Goal: Transaction & Acquisition: Purchase product/service

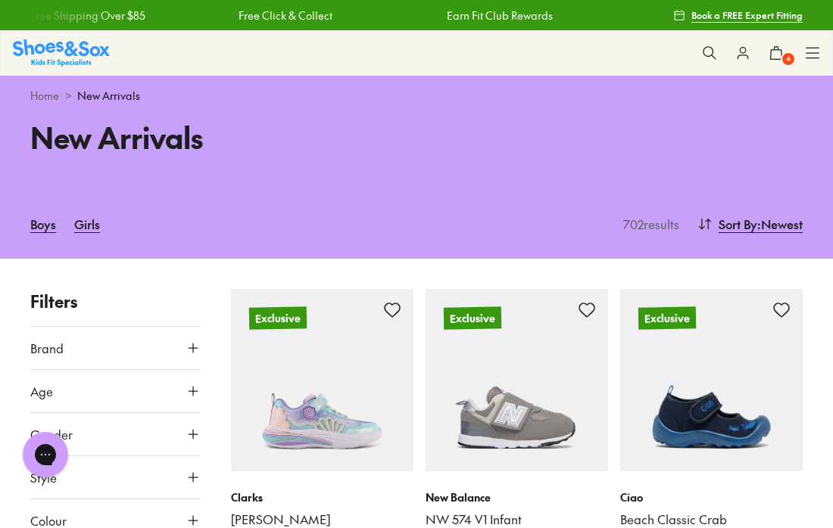
click at [812, 53] on use at bounding box center [812, 53] width 13 height 10
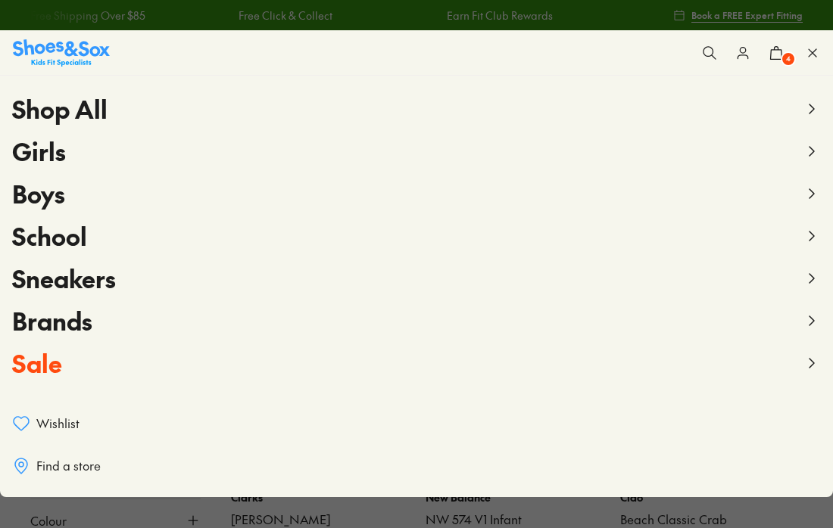
click at [33, 363] on span "Sale" at bounding box center [37, 363] width 50 height 34
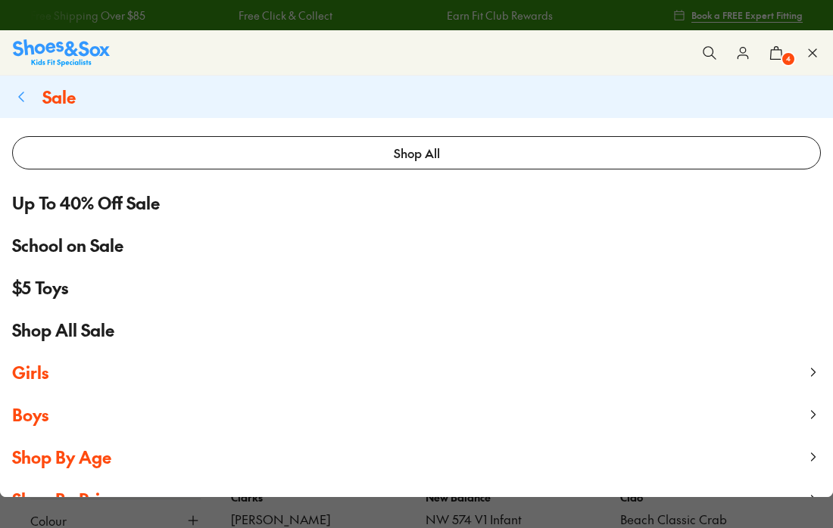
click at [85, 244] on span "School on Sale" at bounding box center [67, 245] width 111 height 25
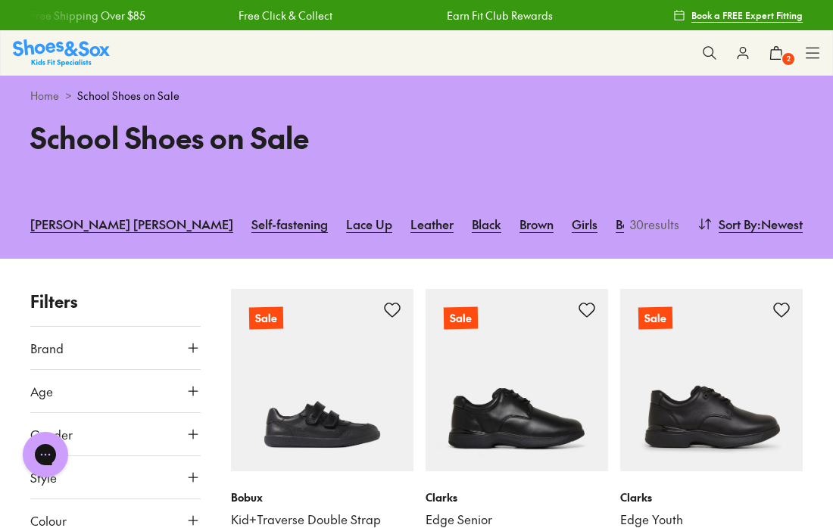
click at [799, 51] on div "Shop All Shop All Shop All New Arrivals Up to 40% Off Sale Online Only Best Sel…" at bounding box center [416, 52] width 833 height 45
click at [818, 54] on icon at bounding box center [812, 52] width 15 height 15
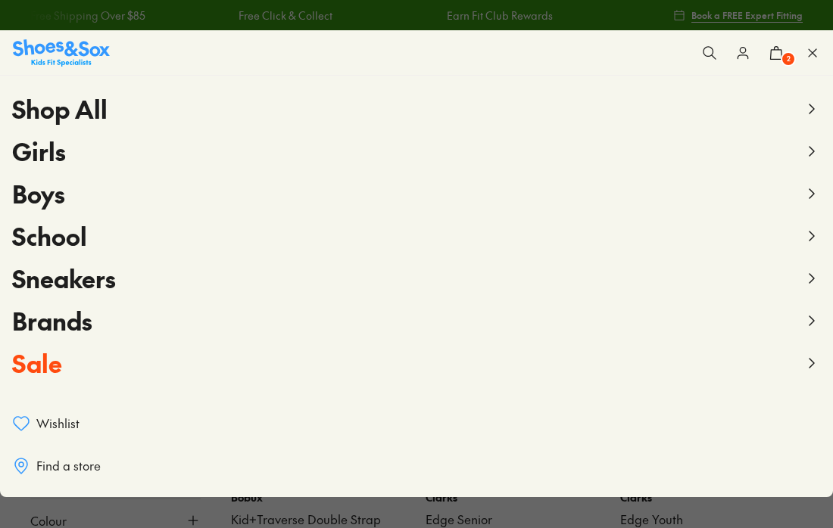
click at [45, 367] on span "Sale" at bounding box center [37, 363] width 50 height 34
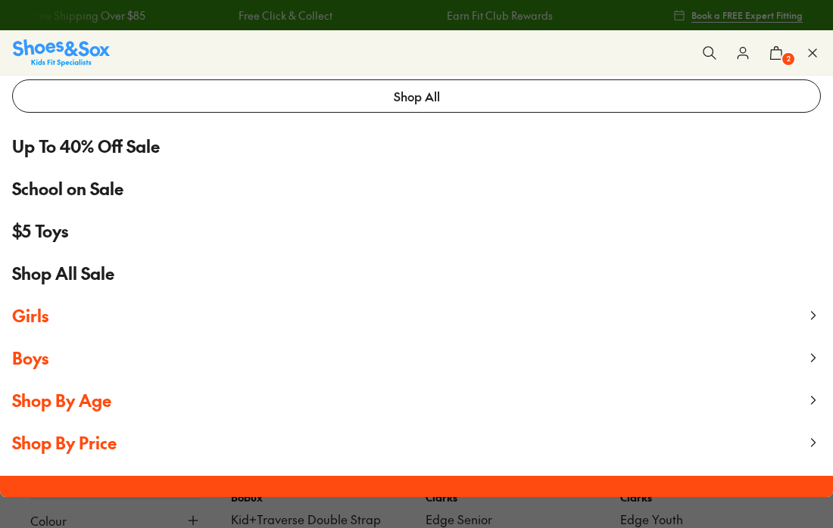
scroll to position [68, 0]
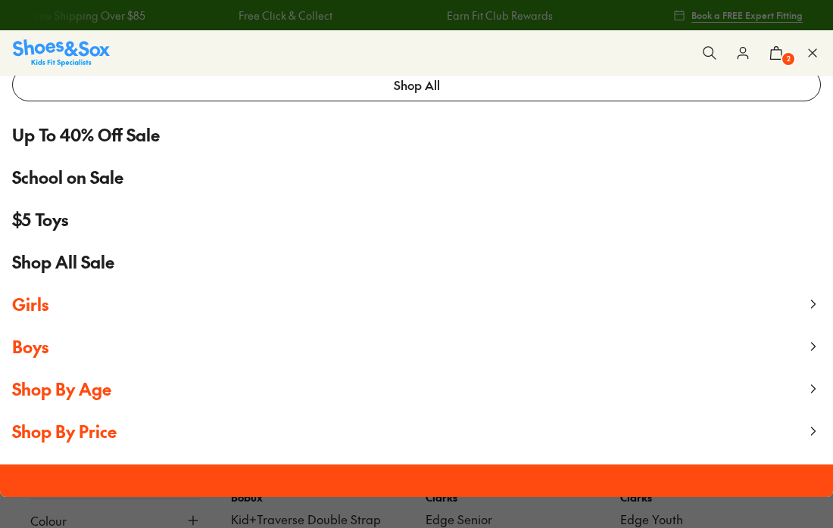
click at [83, 267] on span "Shop All Sale" at bounding box center [63, 262] width 102 height 25
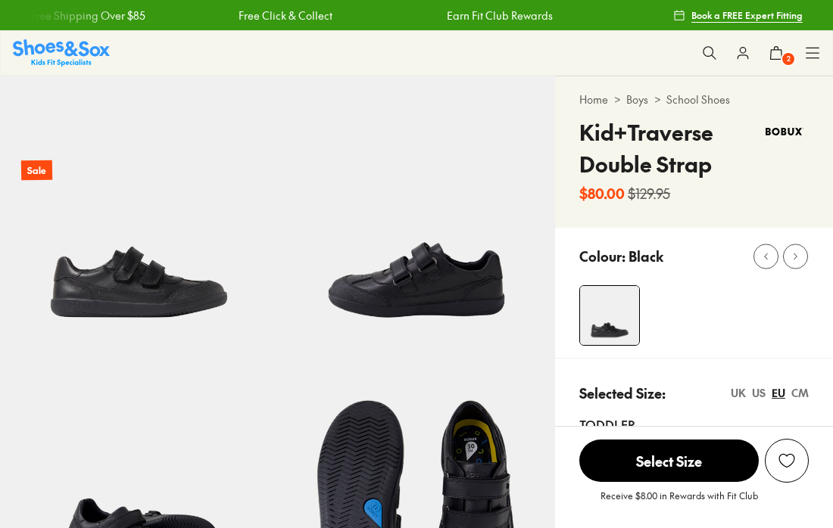
select select "*"
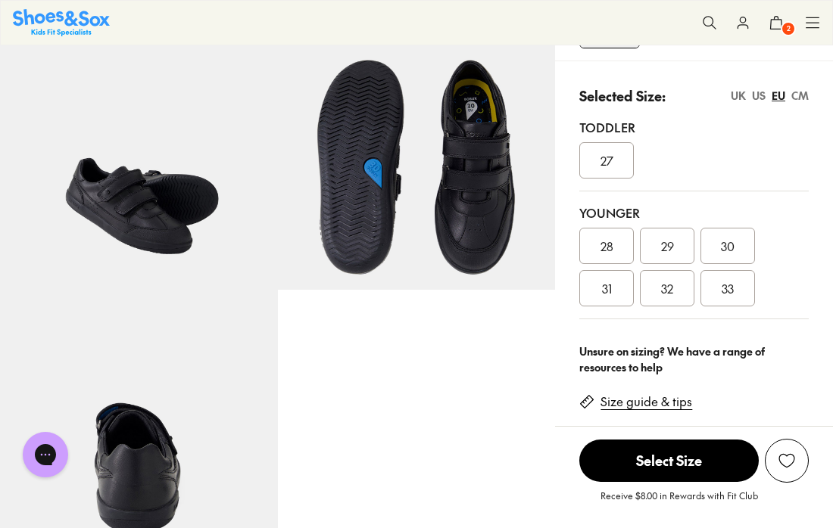
scroll to position [357, 0]
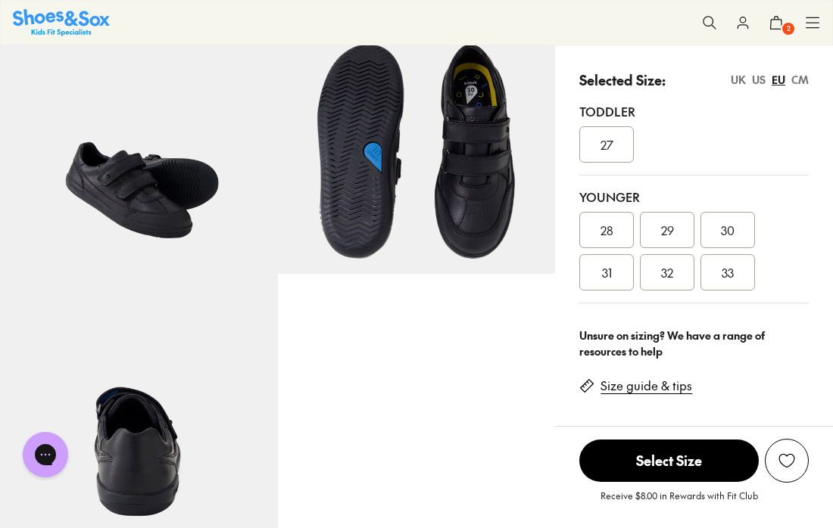
click at [165, 212] on img at bounding box center [139, 136] width 278 height 278
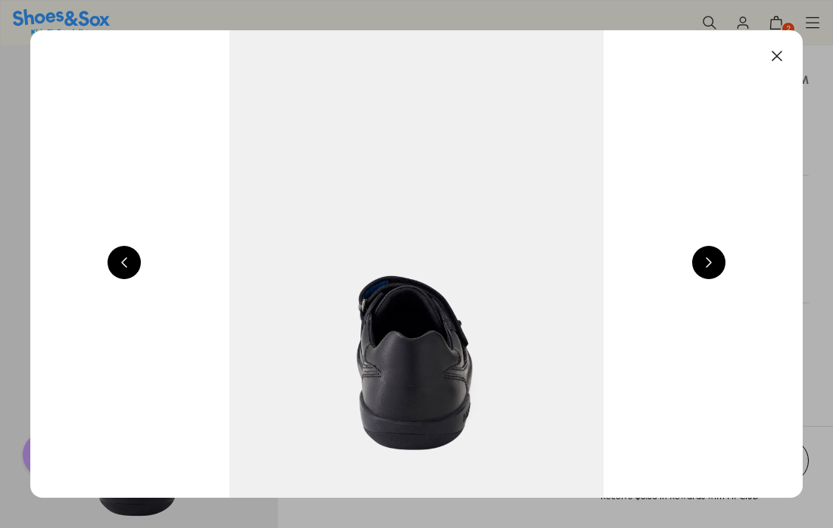
scroll to position [0, 2335]
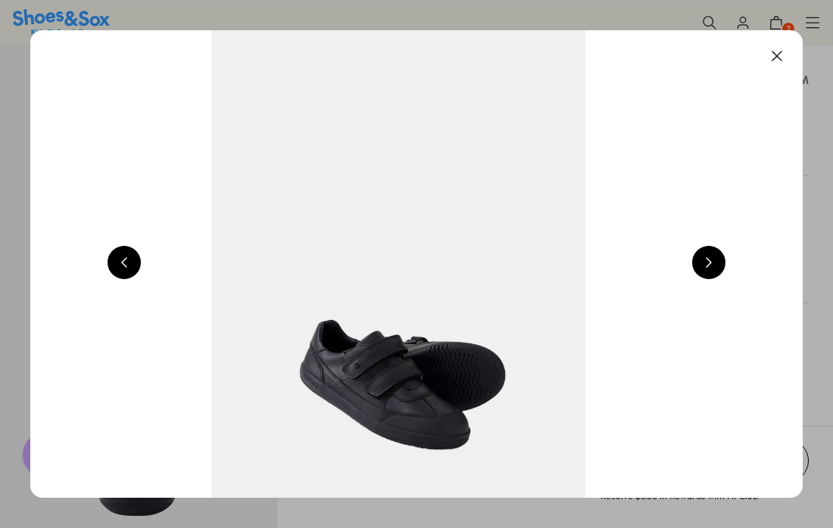
click at [721, 261] on button at bounding box center [708, 262] width 33 height 33
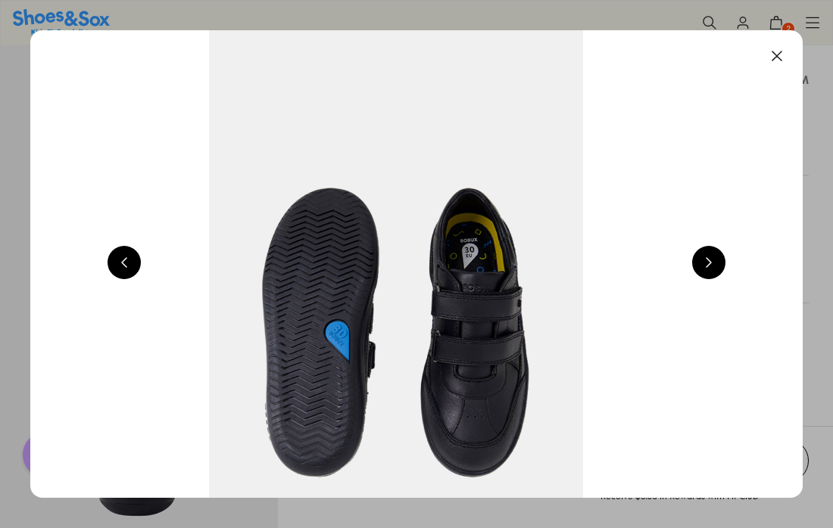
scroll to position [0, 3113]
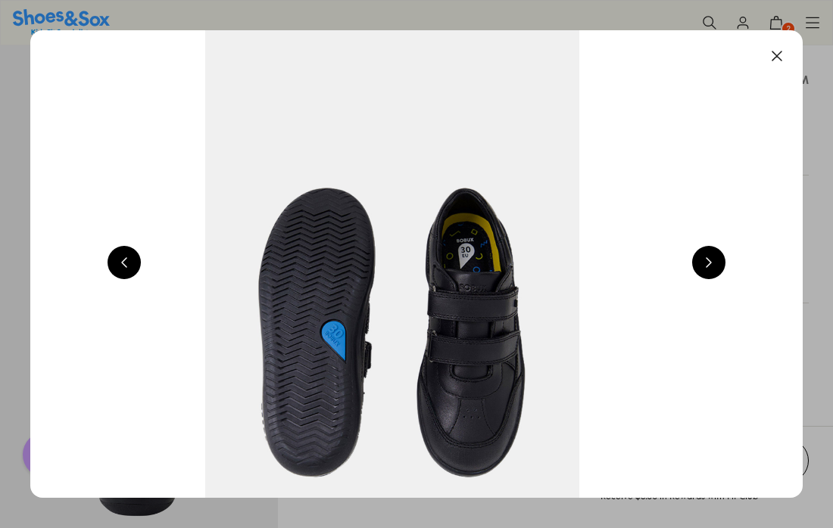
click at [721, 261] on button at bounding box center [708, 262] width 33 height 33
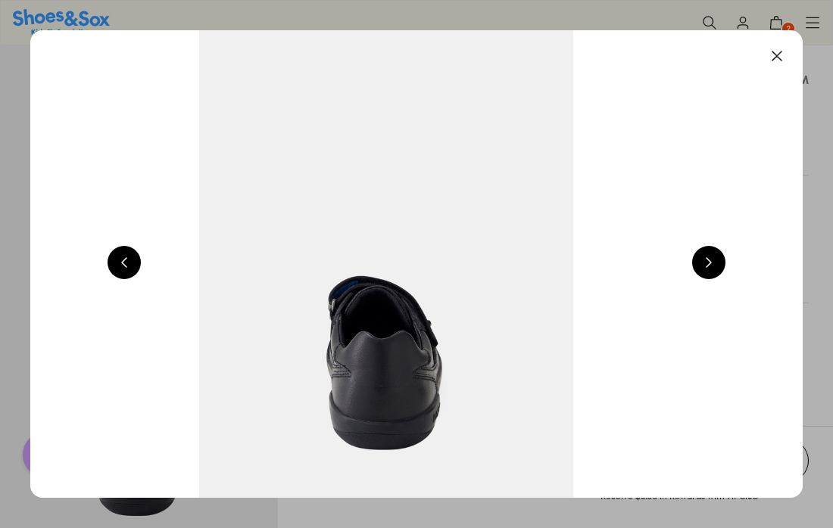
click at [721, 261] on button at bounding box center [708, 262] width 33 height 33
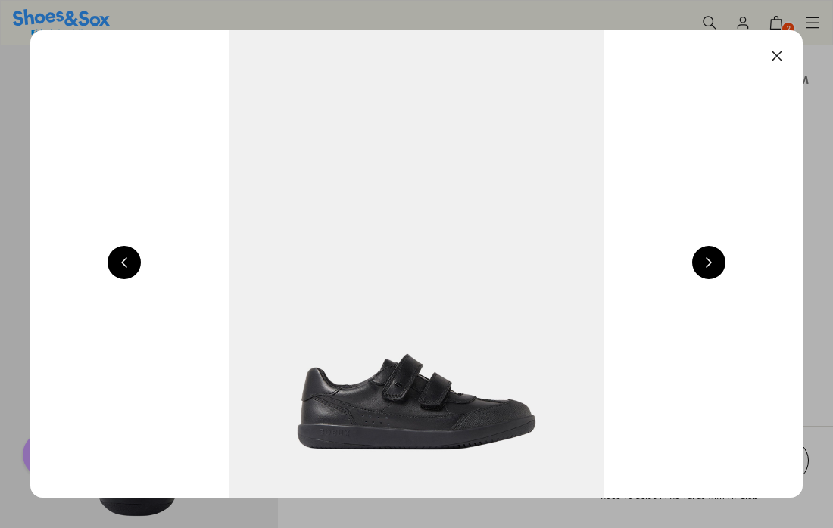
scroll to position [0, 778]
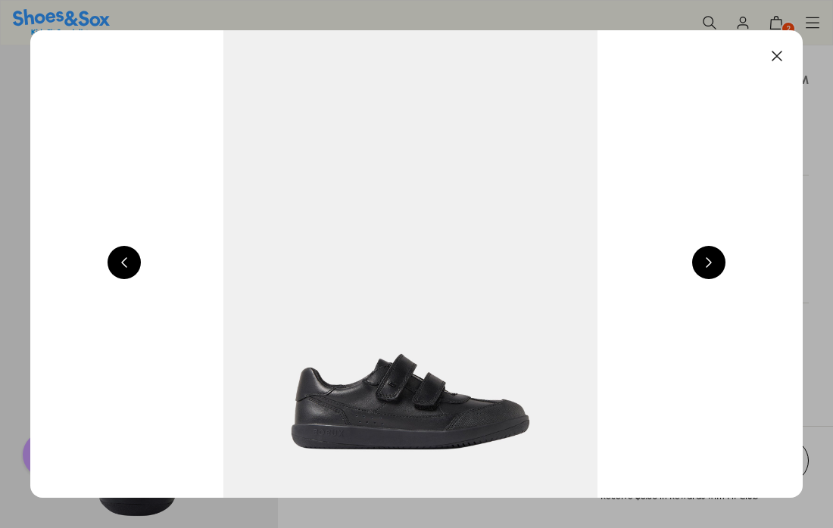
click at [787, 55] on button at bounding box center [776, 55] width 33 height 33
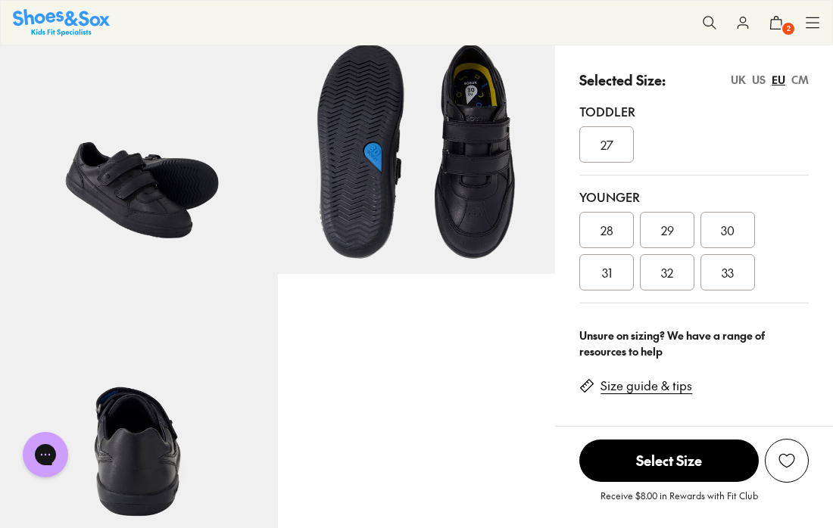
click at [731, 275] on span "33" at bounding box center [727, 272] width 12 height 18
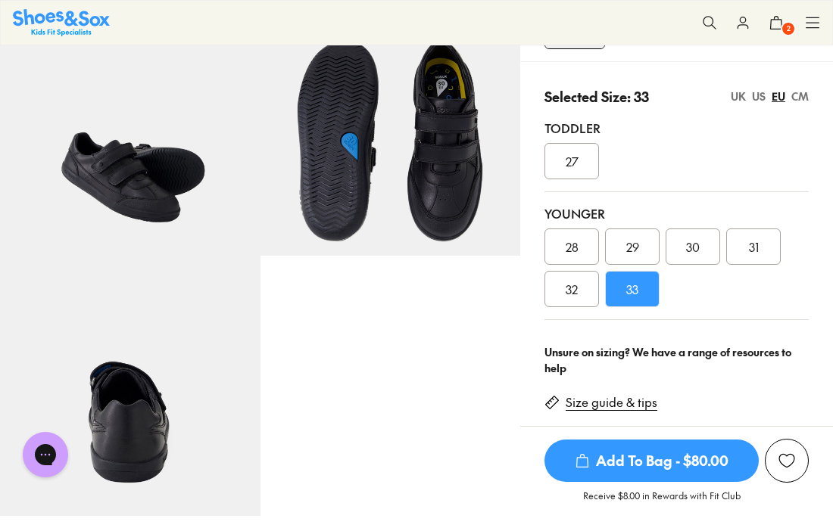
click at [675, 458] on span "Add To Bag - $80.00" at bounding box center [651, 461] width 214 height 42
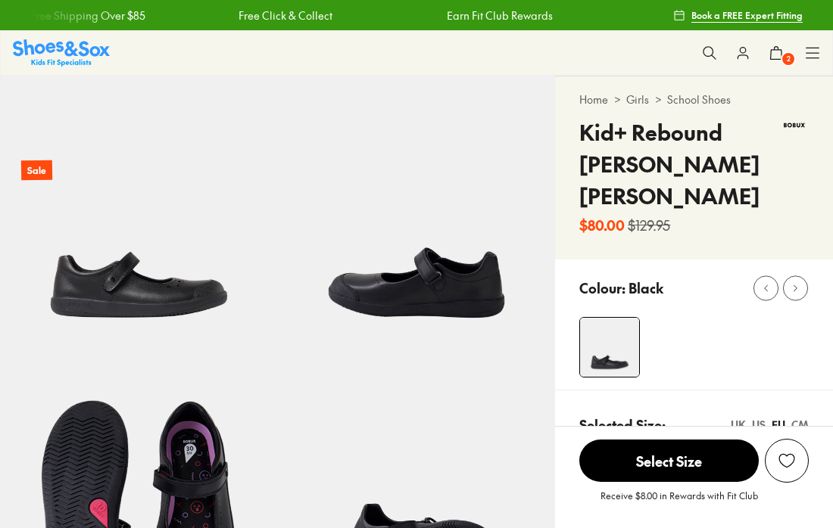
select select "*"
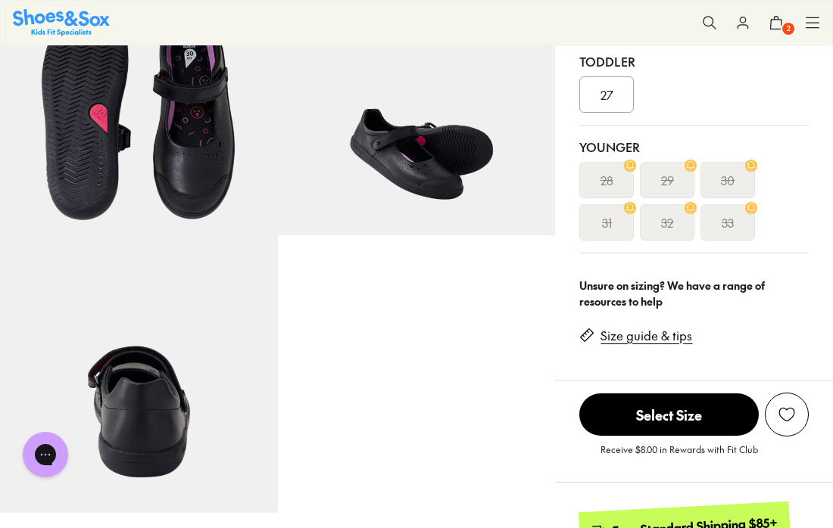
scroll to position [406, 0]
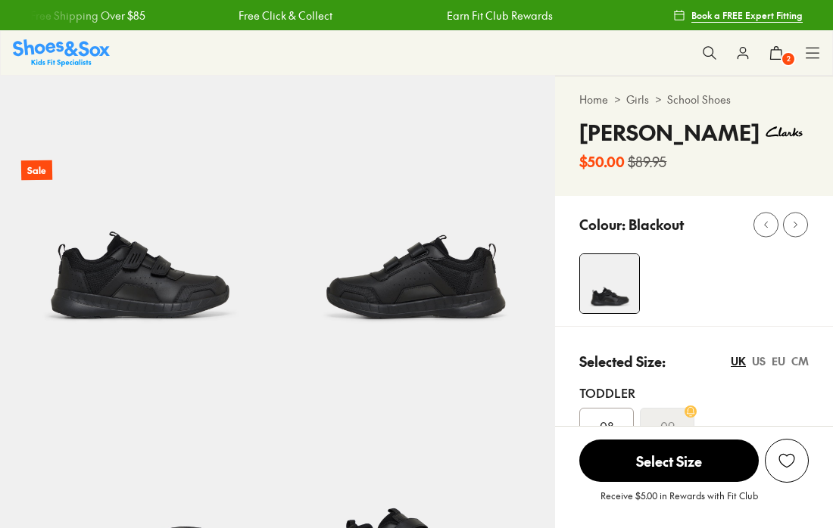
select select "*"
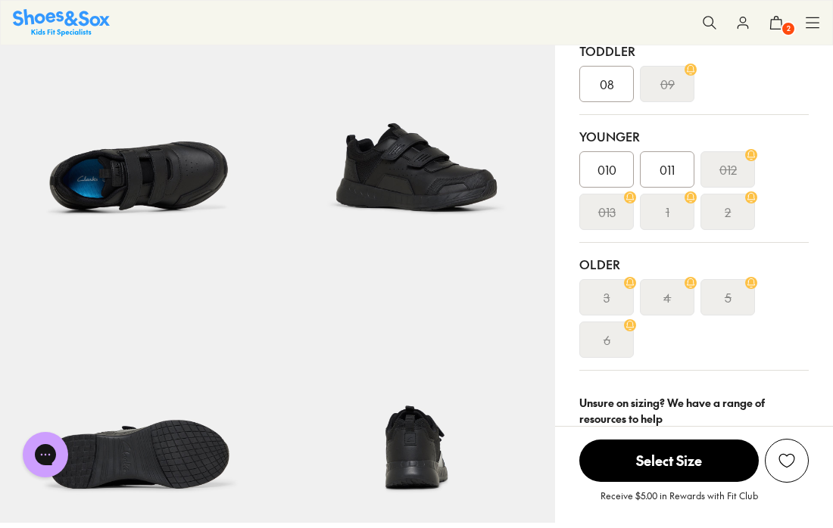
scroll to position [387, 0]
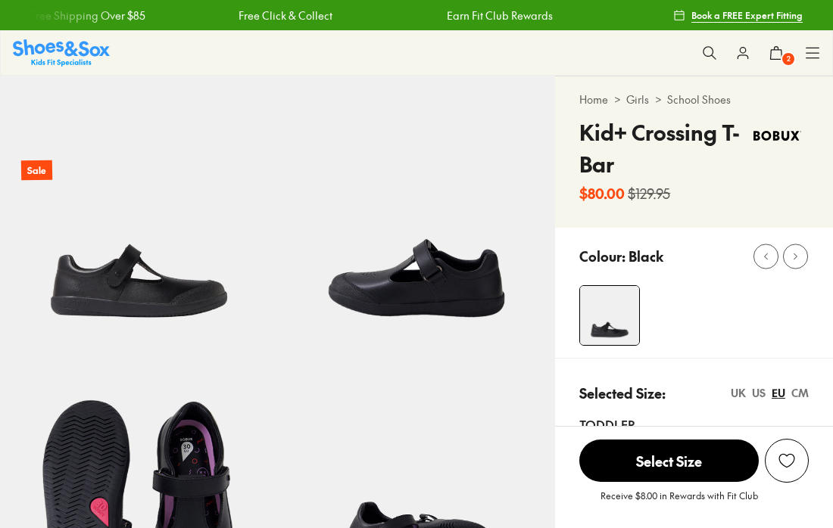
select select "*"
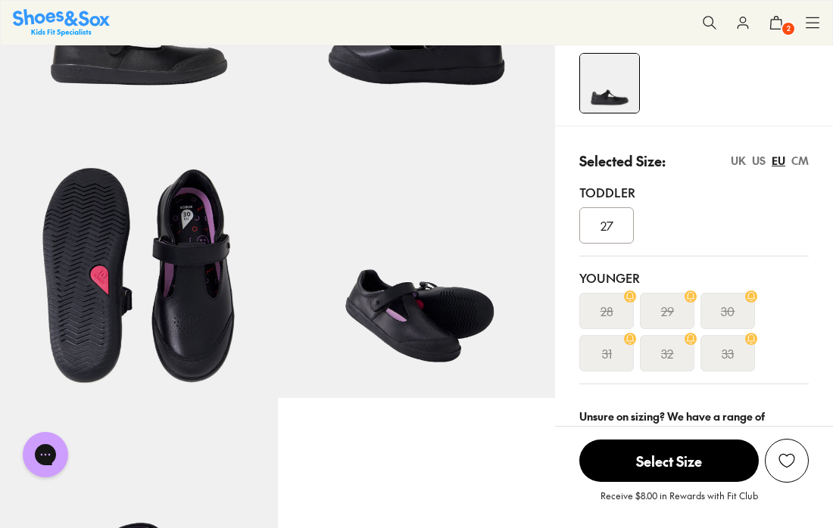
scroll to position [287, 0]
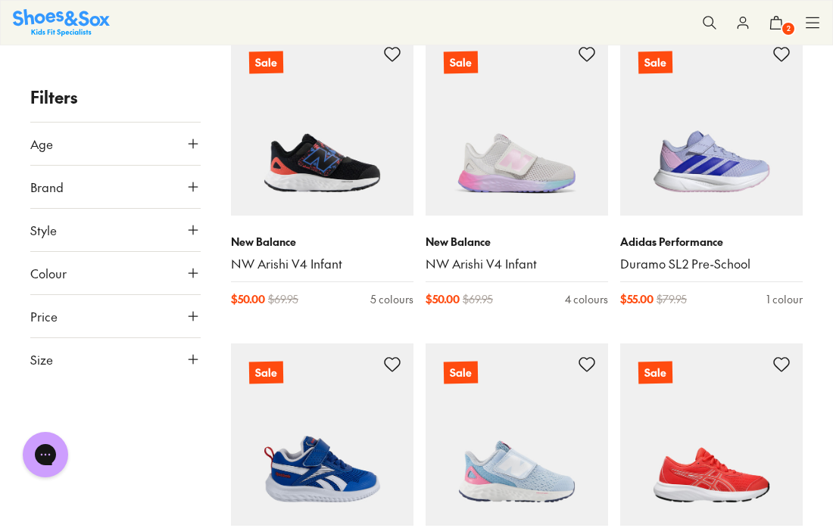
scroll to position [255, 0]
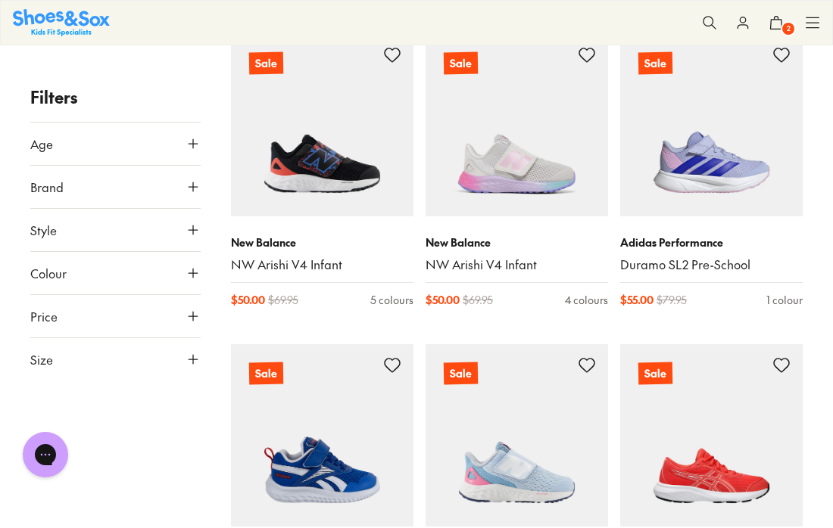
click at [194, 360] on use at bounding box center [192, 359] width 9 height 9
click at [44, 348] on button "34" at bounding box center [54, 330] width 48 height 36
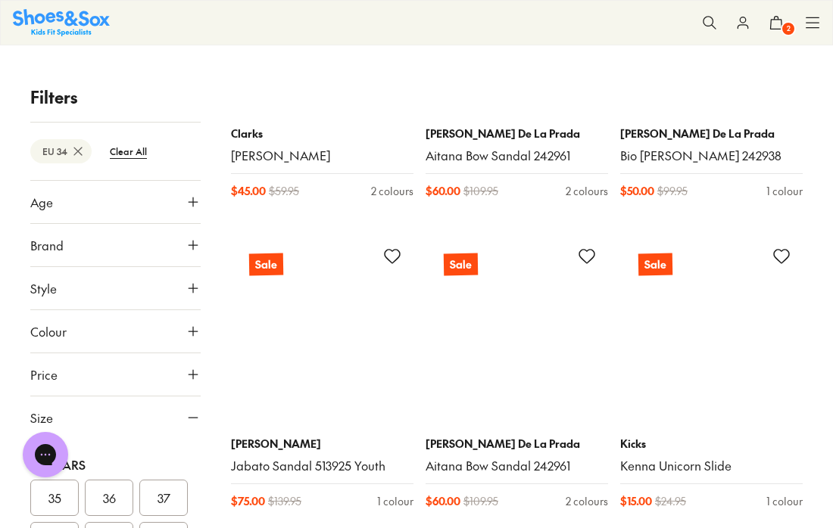
scroll to position [2854, 0]
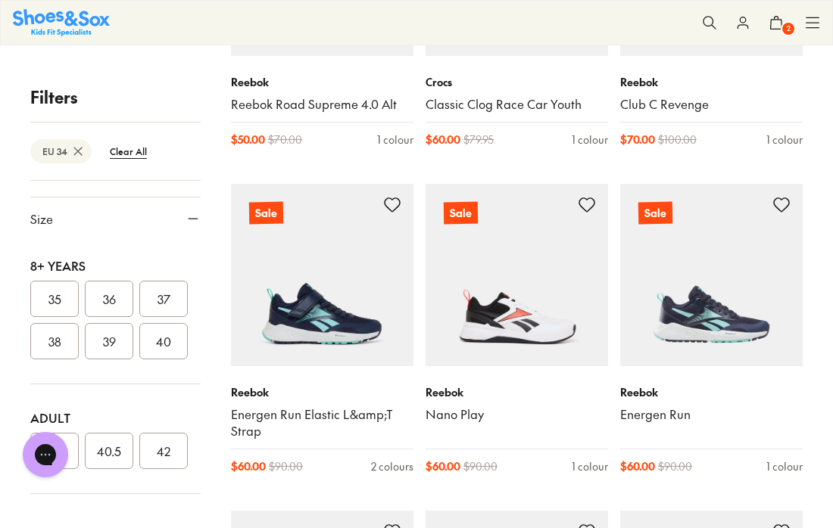
scroll to position [6047, 0]
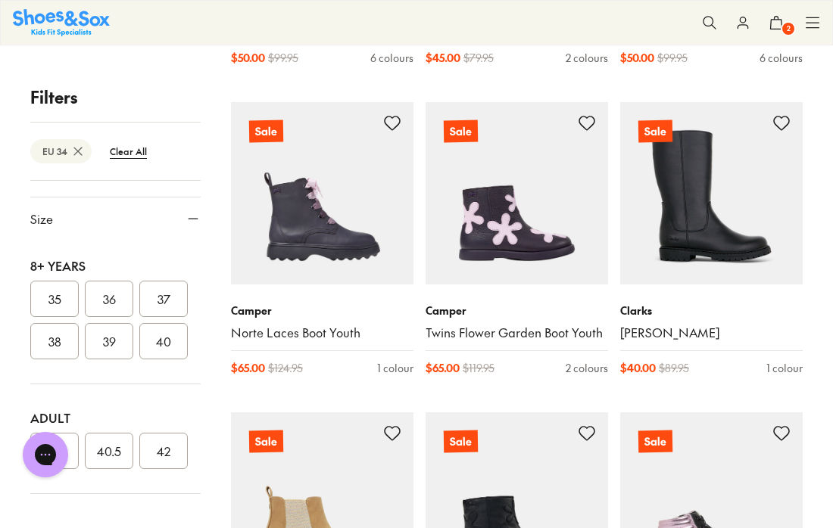
scroll to position [6824, 0]
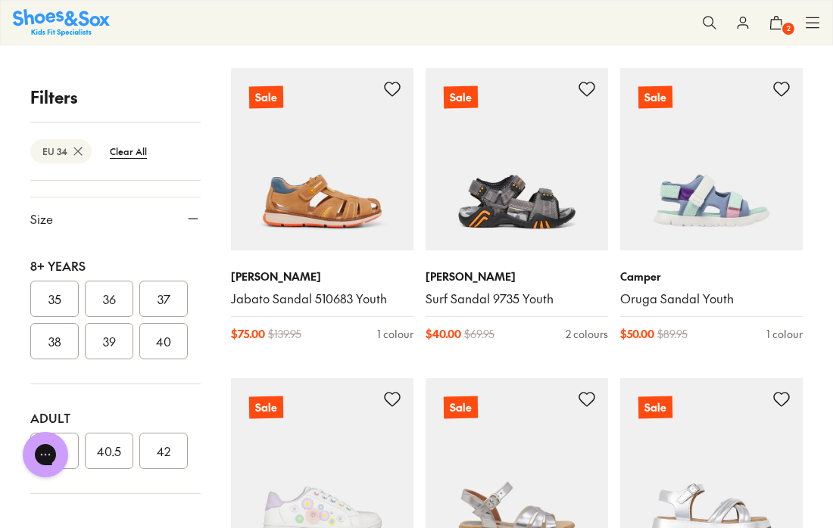
scroll to position [11773, 0]
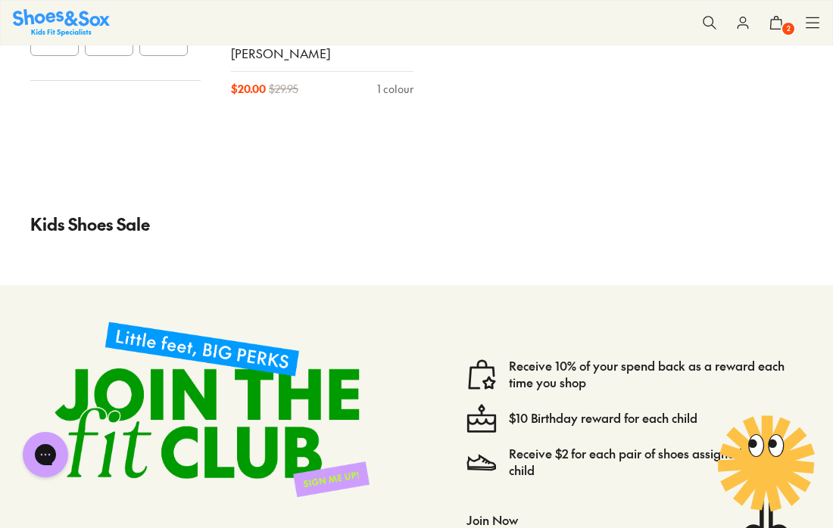
scroll to position [14237, 0]
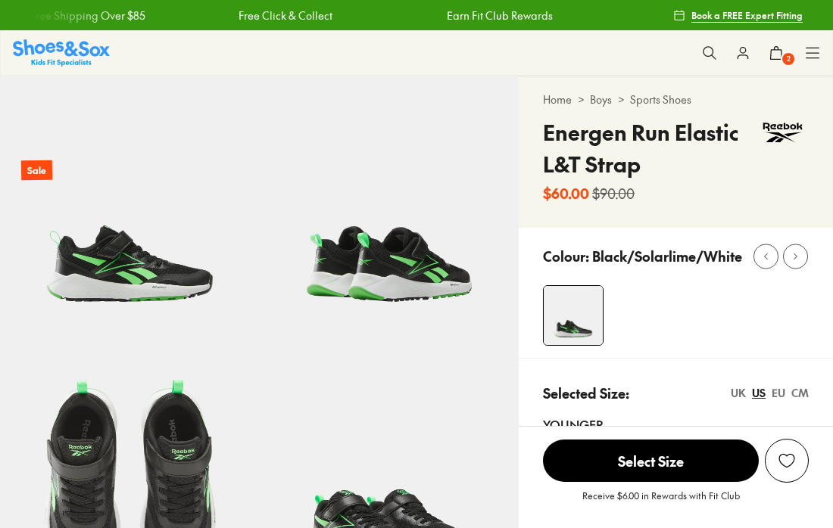
select select "*"
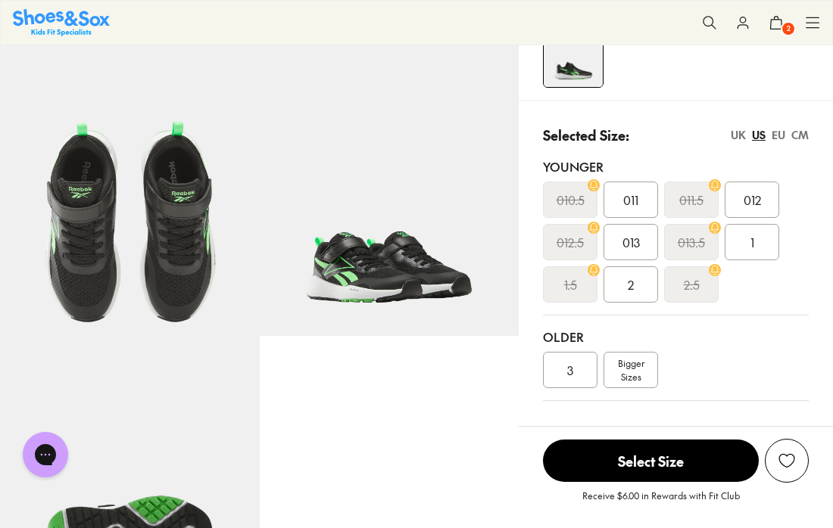
scroll to position [259, 0]
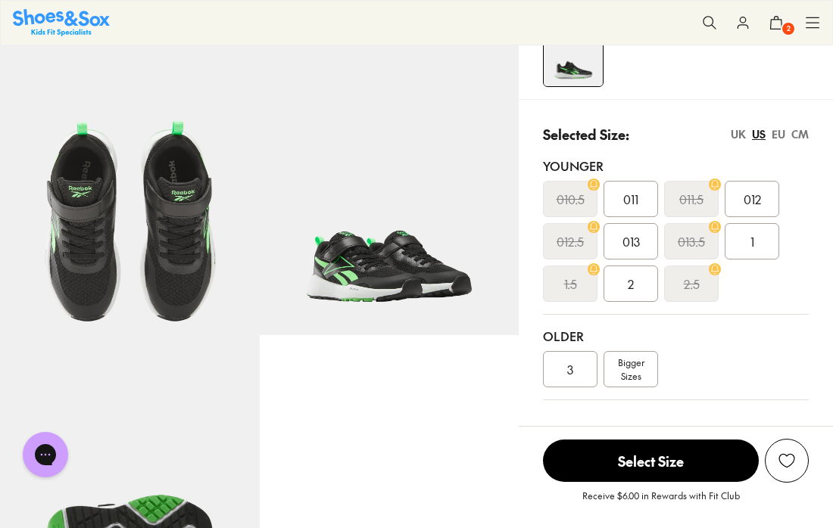
click at [578, 366] on div "3" at bounding box center [570, 369] width 55 height 36
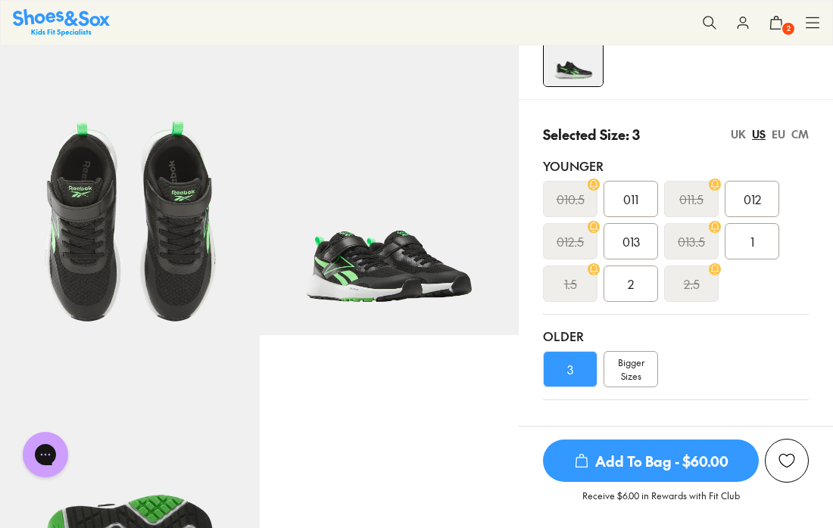
click at [781, 136] on div "EU" at bounding box center [778, 134] width 14 height 16
click at [640, 290] on span "32.5" at bounding box center [631, 284] width 22 height 18
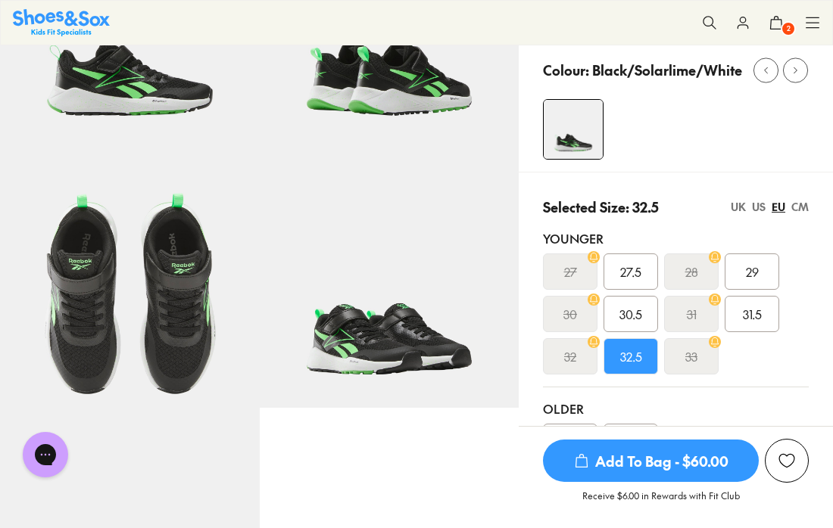
scroll to position [140, 0]
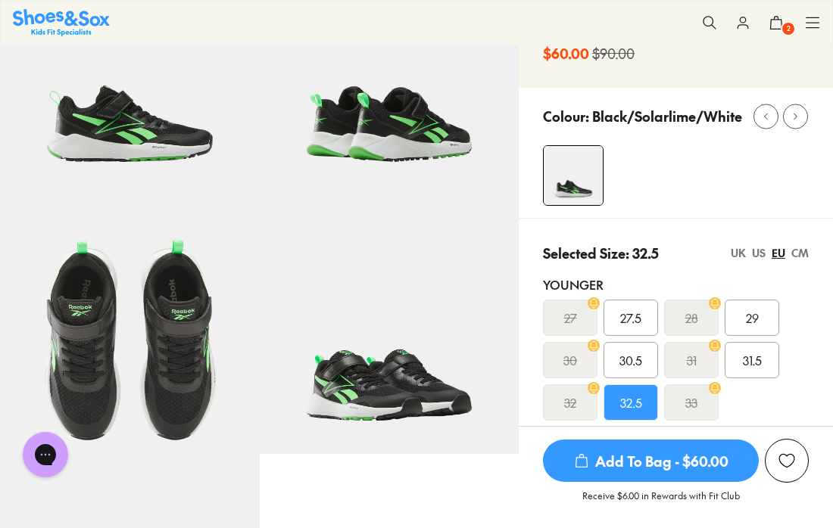
click at [633, 455] on span "Add To Bag - $60.00" at bounding box center [651, 461] width 216 height 42
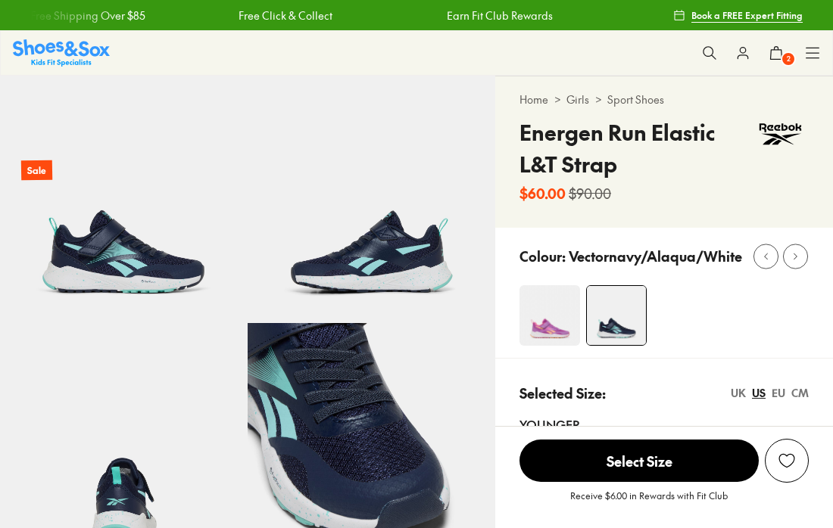
select select "*"
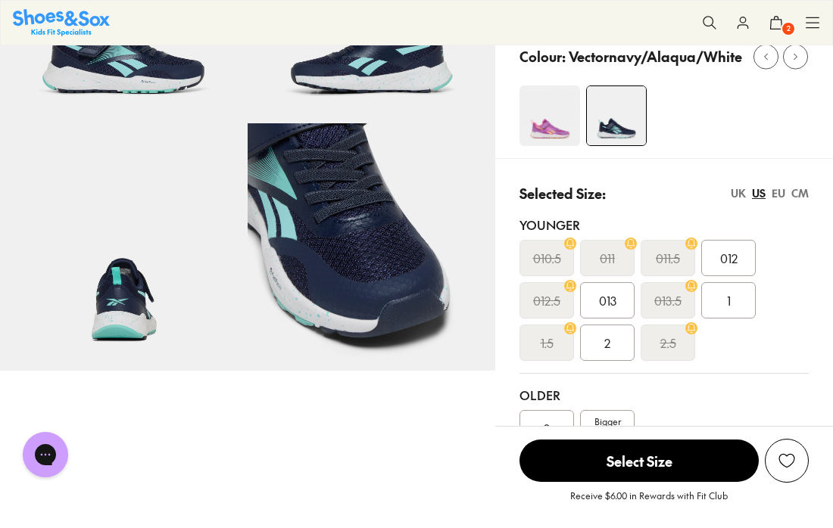
scroll to position [235, 0]
